Goal: Information Seeking & Learning: Check status

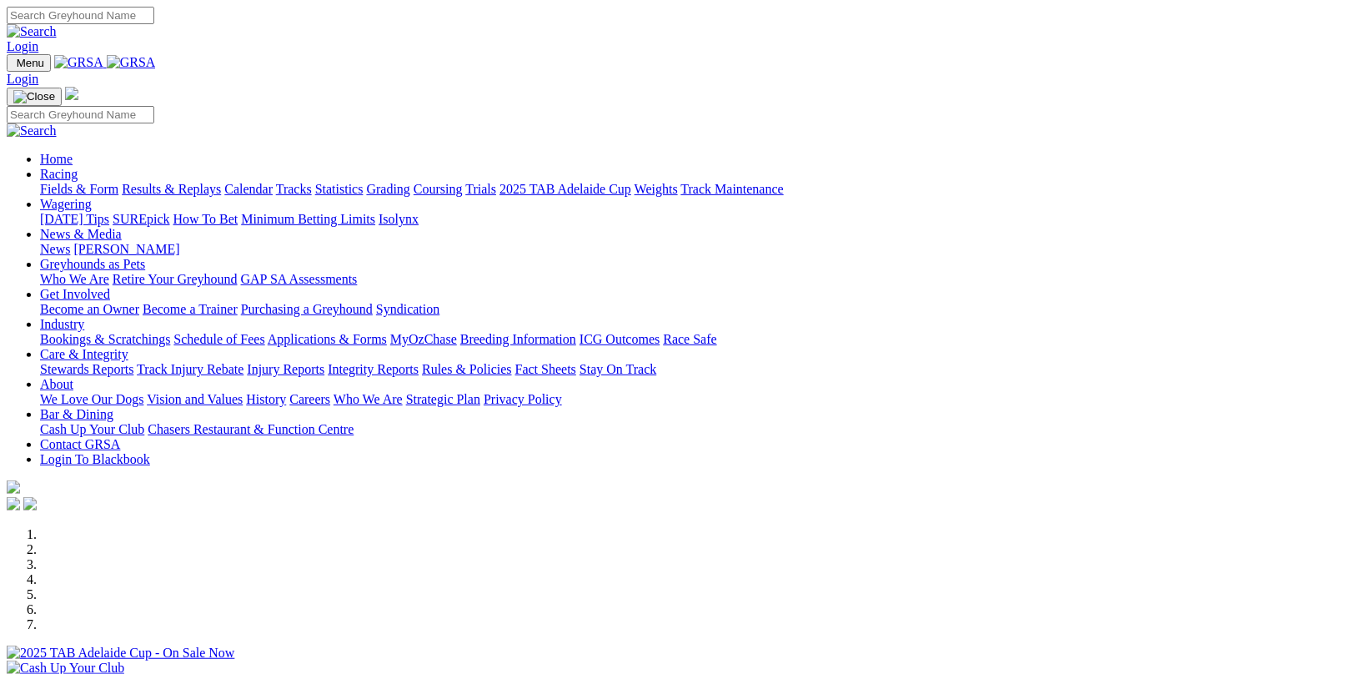
click at [78, 182] on link "Fields & Form" at bounding box center [79, 189] width 78 height 14
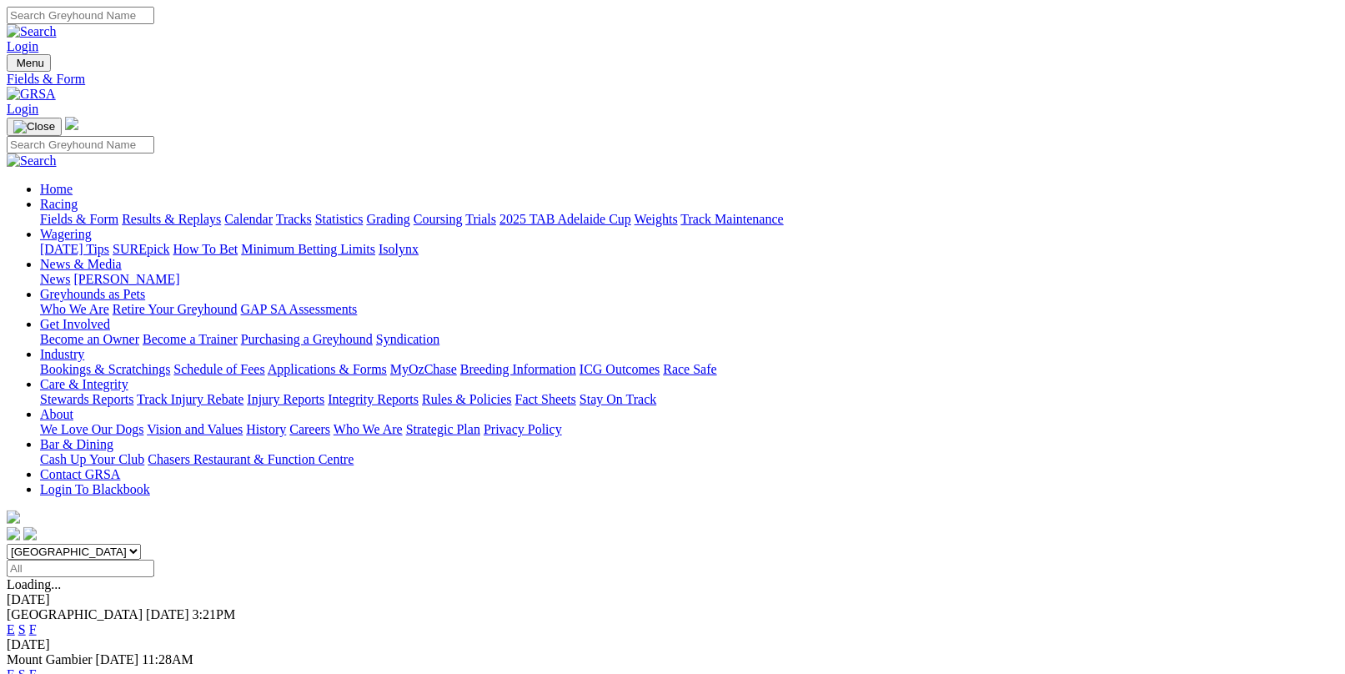
click at [37, 622] on link "F" at bounding box center [33, 629] width 8 height 14
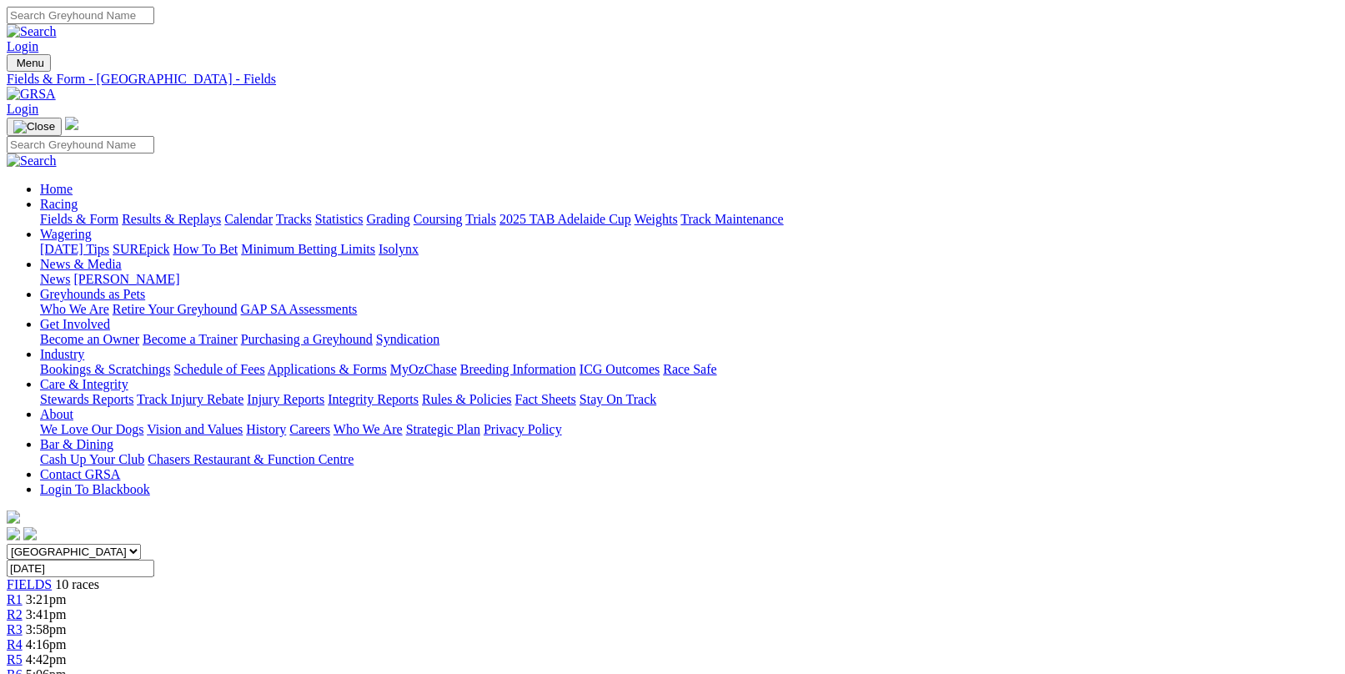
click at [221, 212] on link "Results & Replays" at bounding box center [171, 219] width 99 height 14
